Goal: Task Accomplishment & Management: Manage account settings

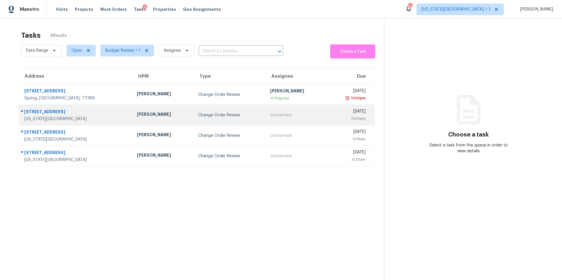
click at [193, 109] on td "Change Order Review" at bounding box center [229, 115] width 72 height 20
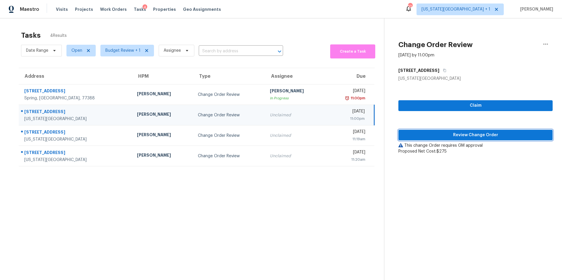
click at [423, 134] on span "Review Change Order" at bounding box center [475, 135] width 145 height 7
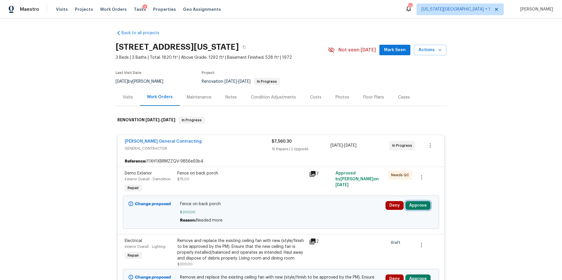
click at [418, 206] on button "Approve" at bounding box center [417, 205] width 25 height 9
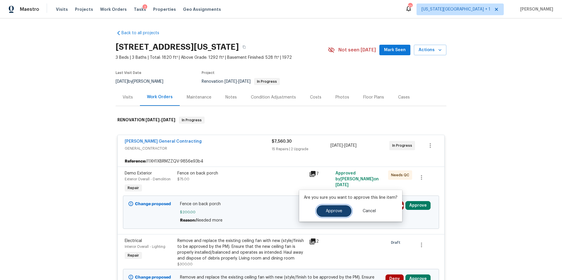
click at [329, 210] on span "Approve" at bounding box center [334, 211] width 16 height 4
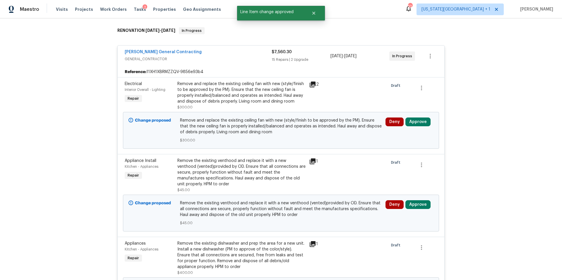
scroll to position [107, 0]
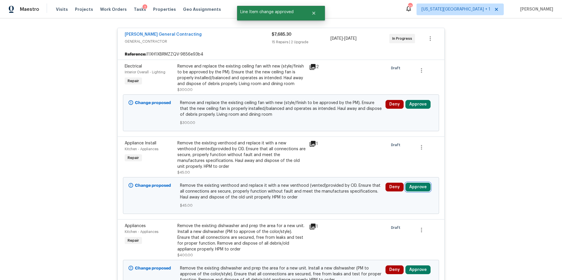
click at [416, 187] on button "Approve" at bounding box center [417, 187] width 25 height 9
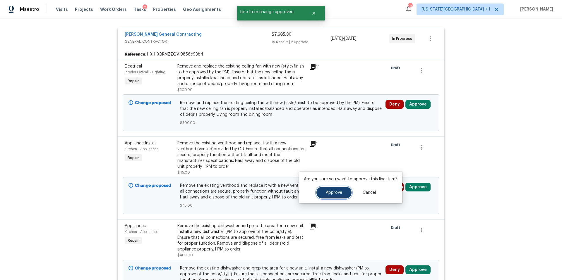
click at [336, 194] on span "Approve" at bounding box center [334, 193] width 16 height 4
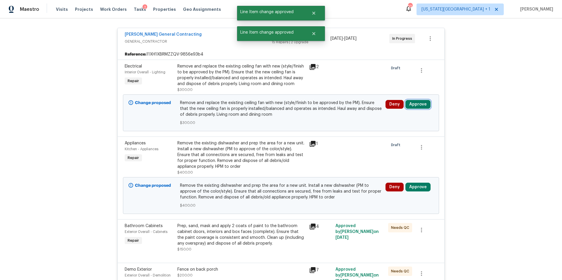
click at [417, 106] on button "Approve" at bounding box center [417, 104] width 25 height 9
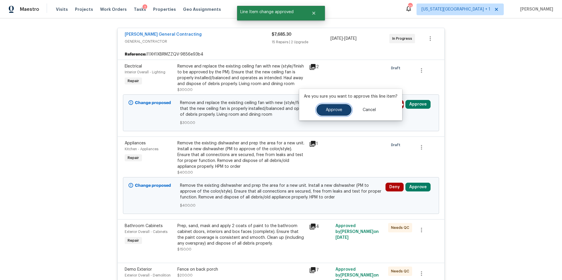
click at [333, 109] on span "Approve" at bounding box center [334, 110] width 16 height 4
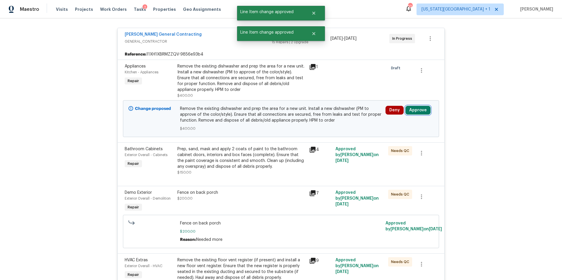
click at [416, 109] on button "Approve" at bounding box center [417, 110] width 25 height 9
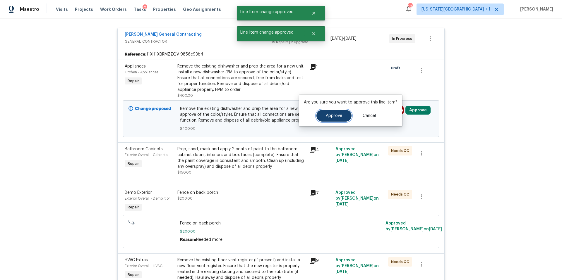
click at [328, 116] on span "Approve" at bounding box center [334, 116] width 16 height 4
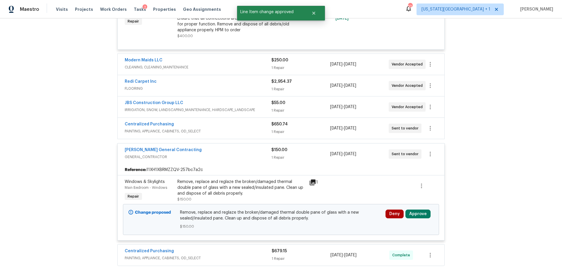
scroll to position [1152, 0]
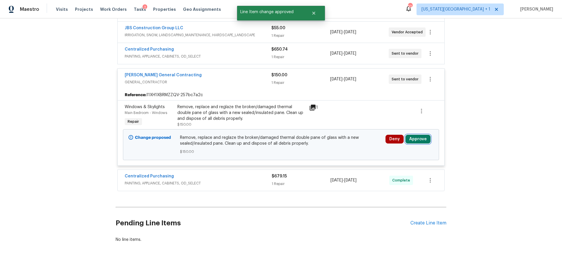
click at [420, 138] on button "Approve" at bounding box center [417, 139] width 25 height 9
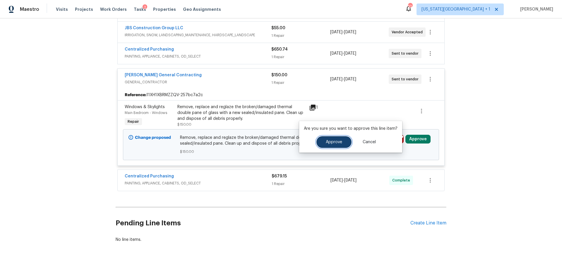
click at [340, 143] on span "Approve" at bounding box center [334, 142] width 16 height 4
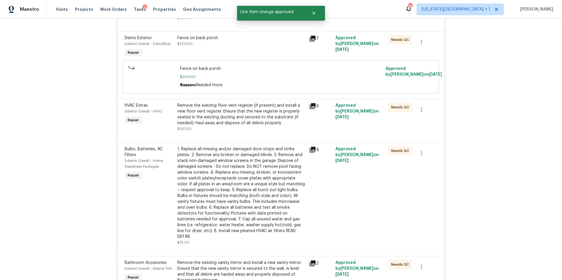
scroll to position [0, 0]
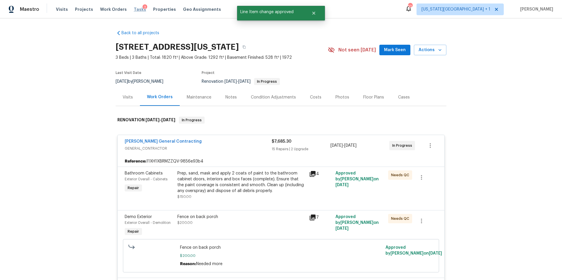
click at [135, 10] on span "Tasks" at bounding box center [140, 9] width 12 height 4
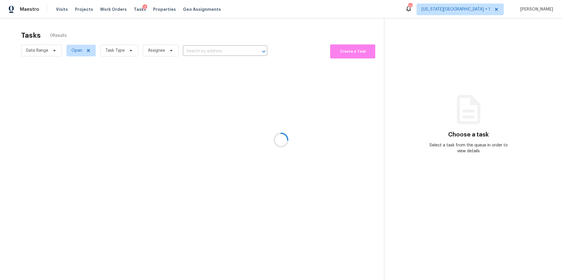
click at [115, 54] on div at bounding box center [281, 140] width 562 height 280
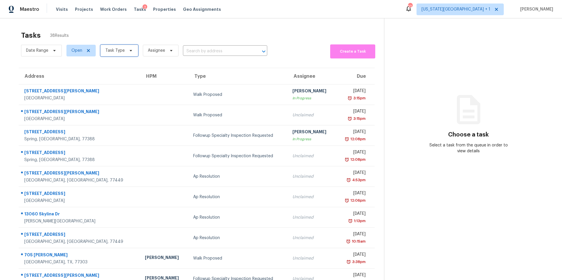
click at [116, 53] on span "Task Type" at bounding box center [114, 51] width 19 height 6
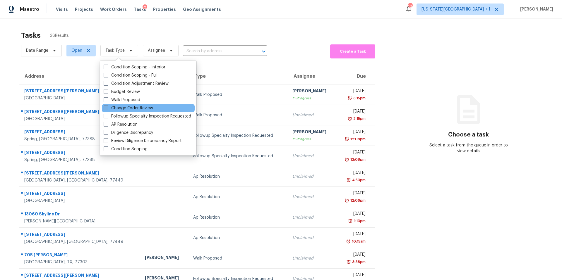
click at [114, 109] on label "Change Order Review" at bounding box center [128, 108] width 49 height 6
click at [107, 109] on input "Change Order Review" at bounding box center [106, 107] width 4 height 4
checkbox input "true"
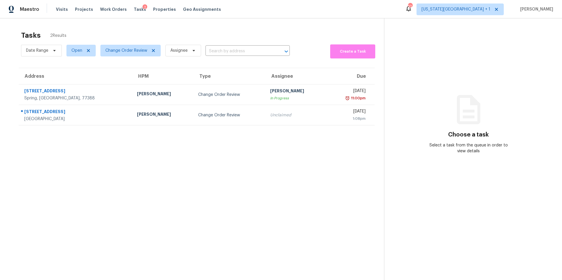
click at [133, 44] on span "Change Order Review" at bounding box center [128, 50] width 65 height 15
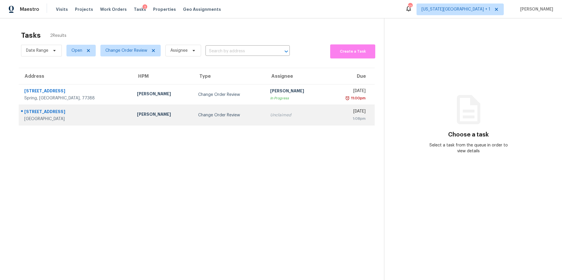
click at [137, 114] on div "[PERSON_NAME]" at bounding box center [163, 114] width 52 height 7
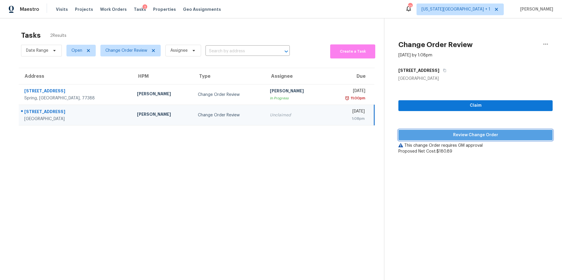
click at [413, 137] on span "Review Change Order" at bounding box center [475, 135] width 145 height 7
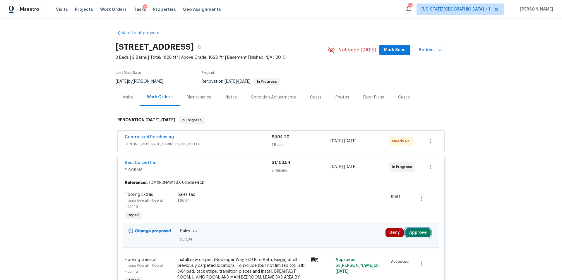
click at [409, 230] on button "Approve" at bounding box center [417, 233] width 25 height 9
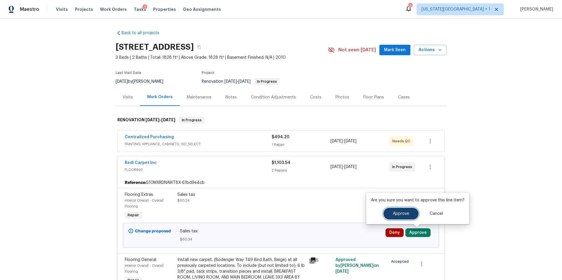
click at [389, 213] on button "Approve" at bounding box center [400, 214] width 35 height 12
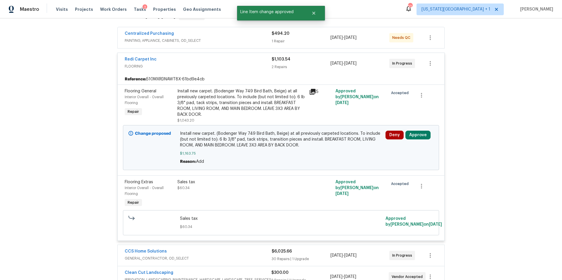
scroll to position [111, 0]
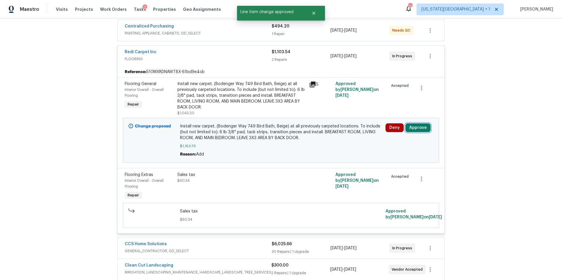
click at [413, 128] on button "Approve" at bounding box center [417, 127] width 25 height 9
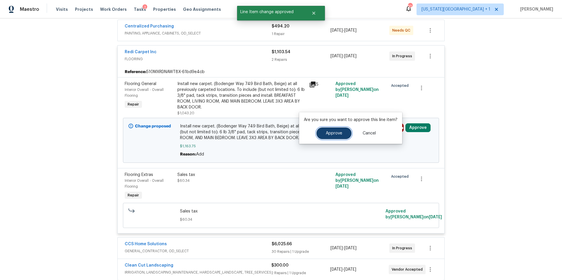
click at [327, 137] on button "Approve" at bounding box center [333, 134] width 35 height 12
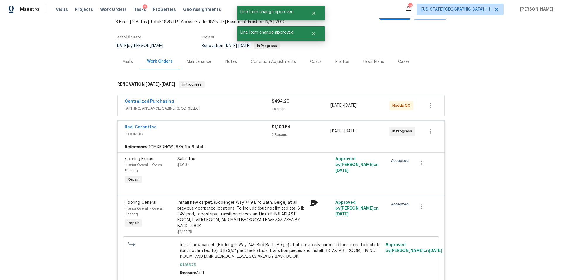
scroll to position [0, 0]
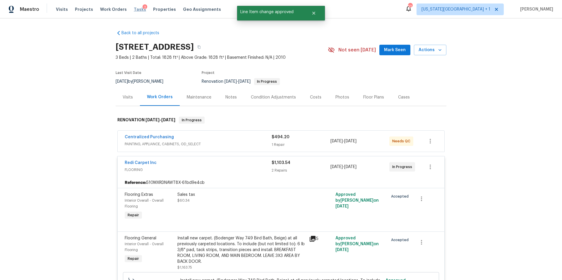
click at [134, 10] on span "Tasks" at bounding box center [140, 9] width 12 height 4
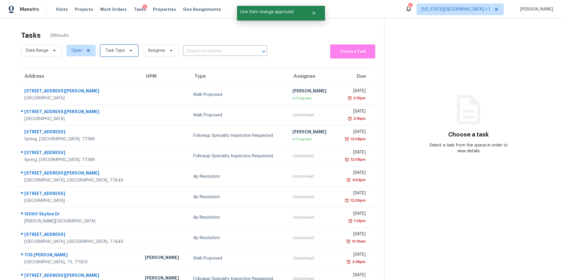
click at [122, 52] on span "Task Type" at bounding box center [114, 51] width 19 height 6
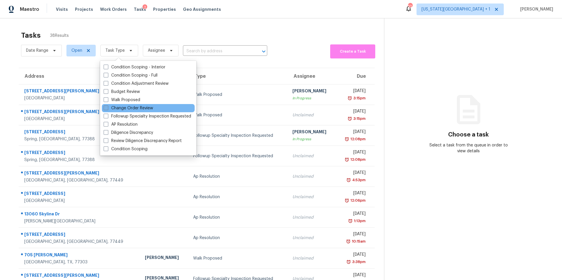
click at [111, 107] on label "Change Order Review" at bounding box center [128, 108] width 49 height 6
click at [107, 107] on input "Change Order Review" at bounding box center [106, 107] width 4 height 4
checkbox input "true"
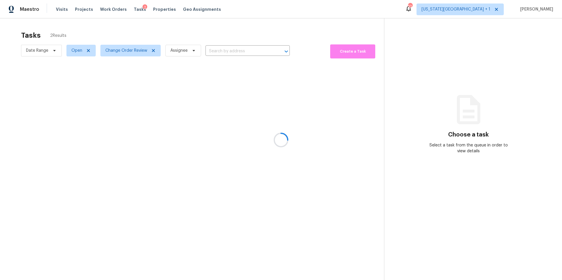
click at [143, 16] on div at bounding box center [281, 140] width 562 height 280
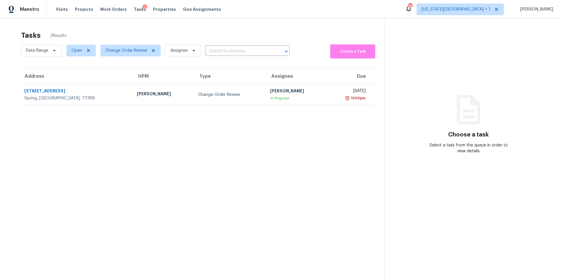
click at [128, 57] on span "Change Order Review" at bounding box center [128, 50] width 65 height 15
click at [128, 55] on span "Change Order Review" at bounding box center [130, 51] width 60 height 12
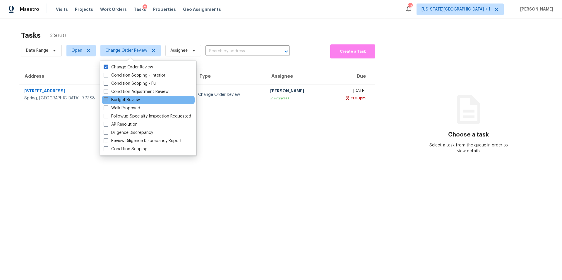
click at [119, 101] on label "Budget Review" at bounding box center [122, 100] width 36 height 6
click at [107, 101] on input "Budget Review" at bounding box center [106, 99] width 4 height 4
checkbox input "true"
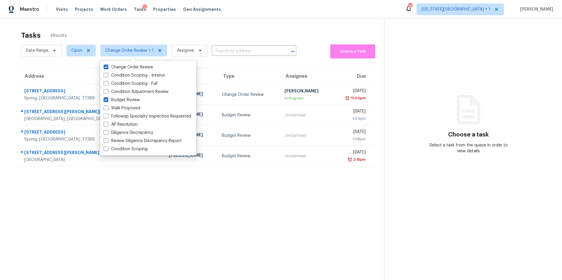
click at [146, 34] on div "Tasks 4 Results" at bounding box center [202, 35] width 363 height 15
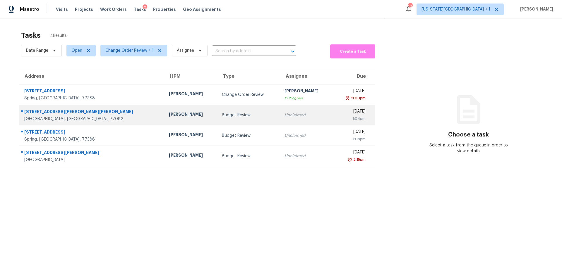
click at [169, 114] on div "[PERSON_NAME]" at bounding box center [191, 114] width 44 height 7
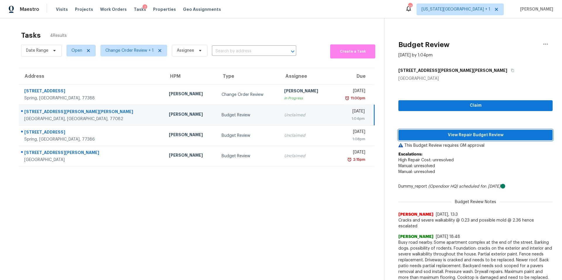
click at [430, 136] on span "View Repair Budget Review" at bounding box center [475, 135] width 145 height 7
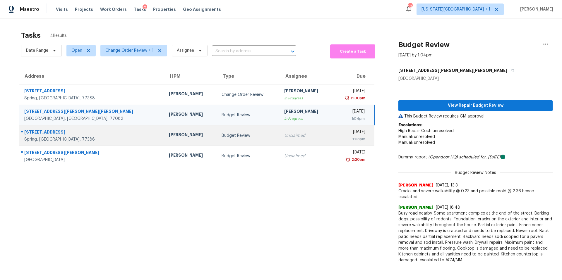
click at [169, 135] on div "[PERSON_NAME]" at bounding box center [191, 135] width 44 height 7
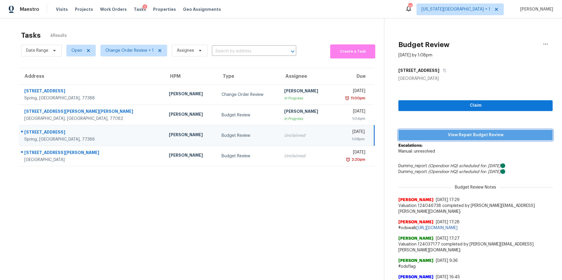
click at [413, 137] on span "View Repair Budget Review" at bounding box center [475, 135] width 145 height 7
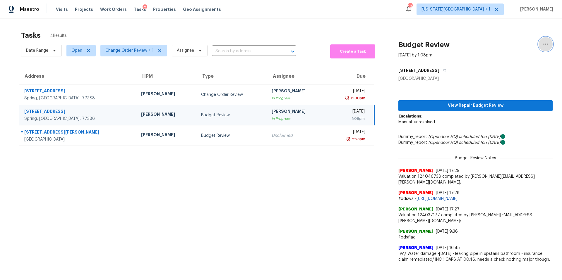
click at [546, 45] on icon "button" at bounding box center [545, 44] width 7 height 7
click at [516, 39] on div "Cancel this task" at bounding box center [512, 37] width 46 height 6
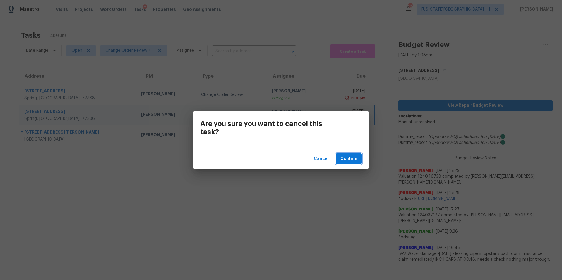
click at [353, 162] on button "Confirm" at bounding box center [349, 159] width 26 height 11
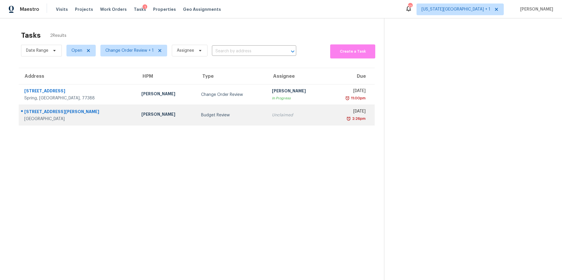
click at [137, 110] on td "[PERSON_NAME]" at bounding box center [167, 115] width 60 height 20
